Goal: Information Seeking & Learning: Learn about a topic

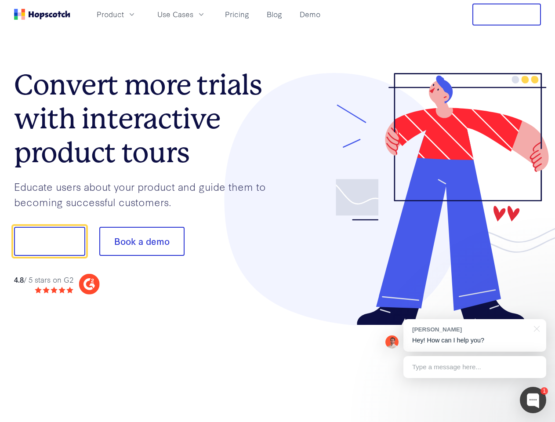
click at [278, 211] on div at bounding box center [410, 199] width 264 height 253
click at [124, 14] on span "Product" at bounding box center [110, 14] width 27 height 11
click at [193, 14] on span "Use Cases" at bounding box center [175, 14] width 36 height 11
click at [507, 15] on button "Free Trial" at bounding box center [506, 15] width 69 height 22
click at [49, 241] on button "Show me!" at bounding box center [49, 241] width 71 height 29
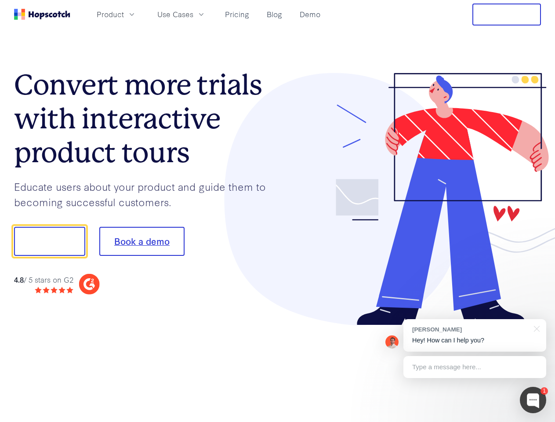
click at [141, 241] on button "Book a demo" at bounding box center [141, 241] width 85 height 29
click at [533, 400] on div at bounding box center [533, 400] width 26 height 26
click at [475, 335] on div "[PERSON_NAME] Hey! How can I help you?" at bounding box center [474, 335] width 143 height 33
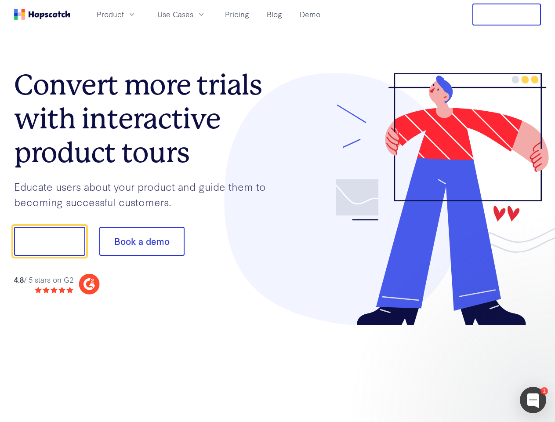
click at [535, 421] on div "1 [PERSON_NAME] Hey! How can I help you? Type a message here... Free live chat …" at bounding box center [277, 422] width 555 height 0
click at [475, 367] on div at bounding box center [463, 298] width 165 height 175
